Goal: Task Accomplishment & Management: Complete application form

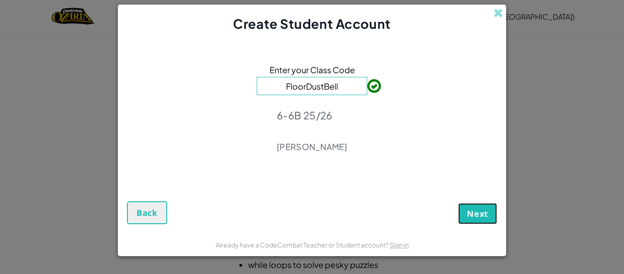
click at [485, 218] on span "Next" at bounding box center [477, 213] width 21 height 11
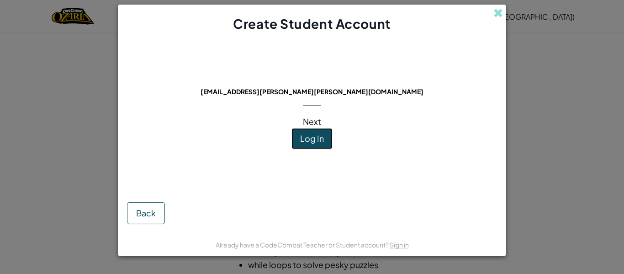
click at [310, 133] on span "Log In" at bounding box center [312, 138] width 24 height 11
